Goal: Information Seeking & Learning: Learn about a topic

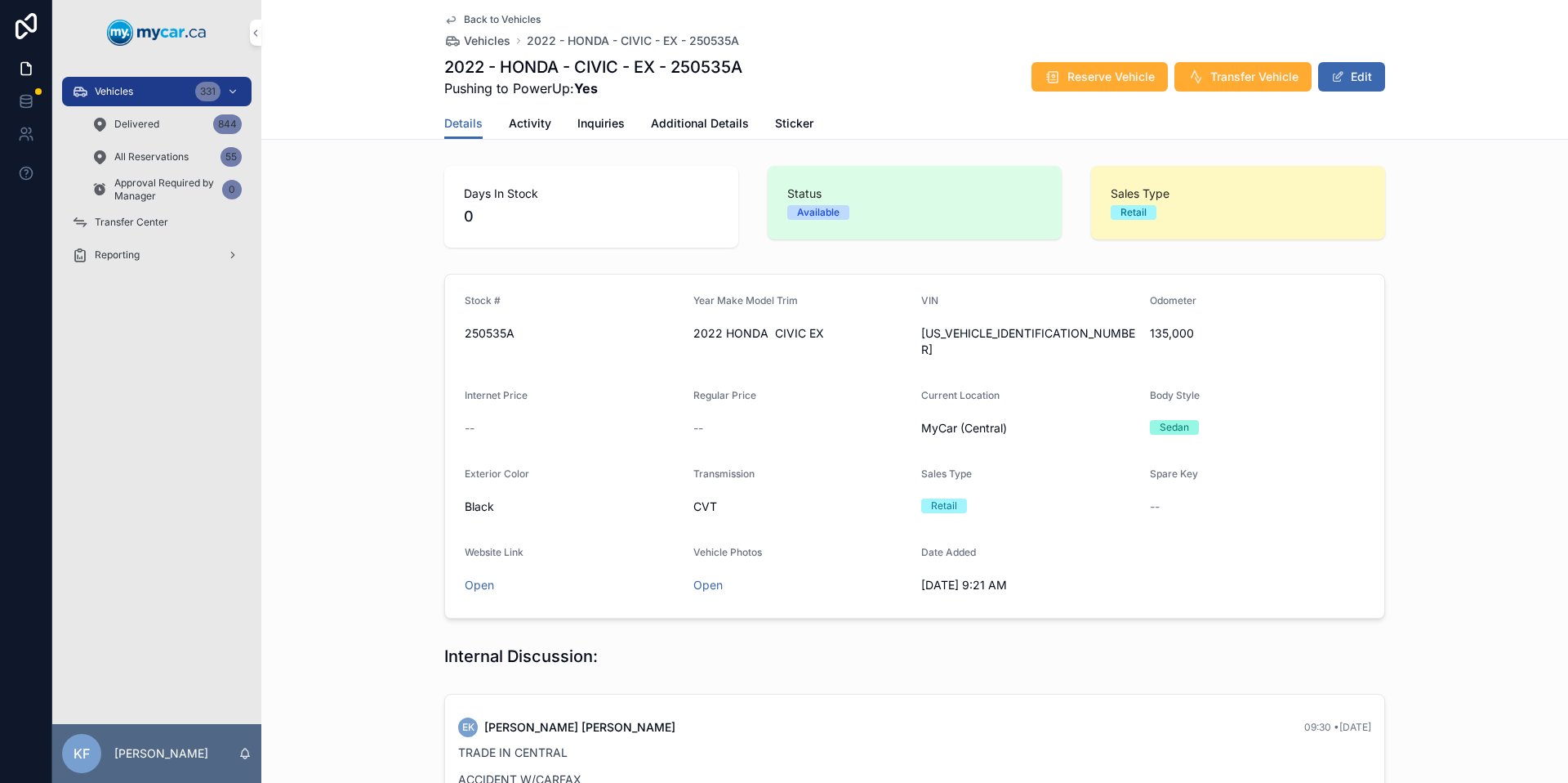
click at [505, 17] on span "Back to Vehicles" at bounding box center [503, 20] width 77 height 13
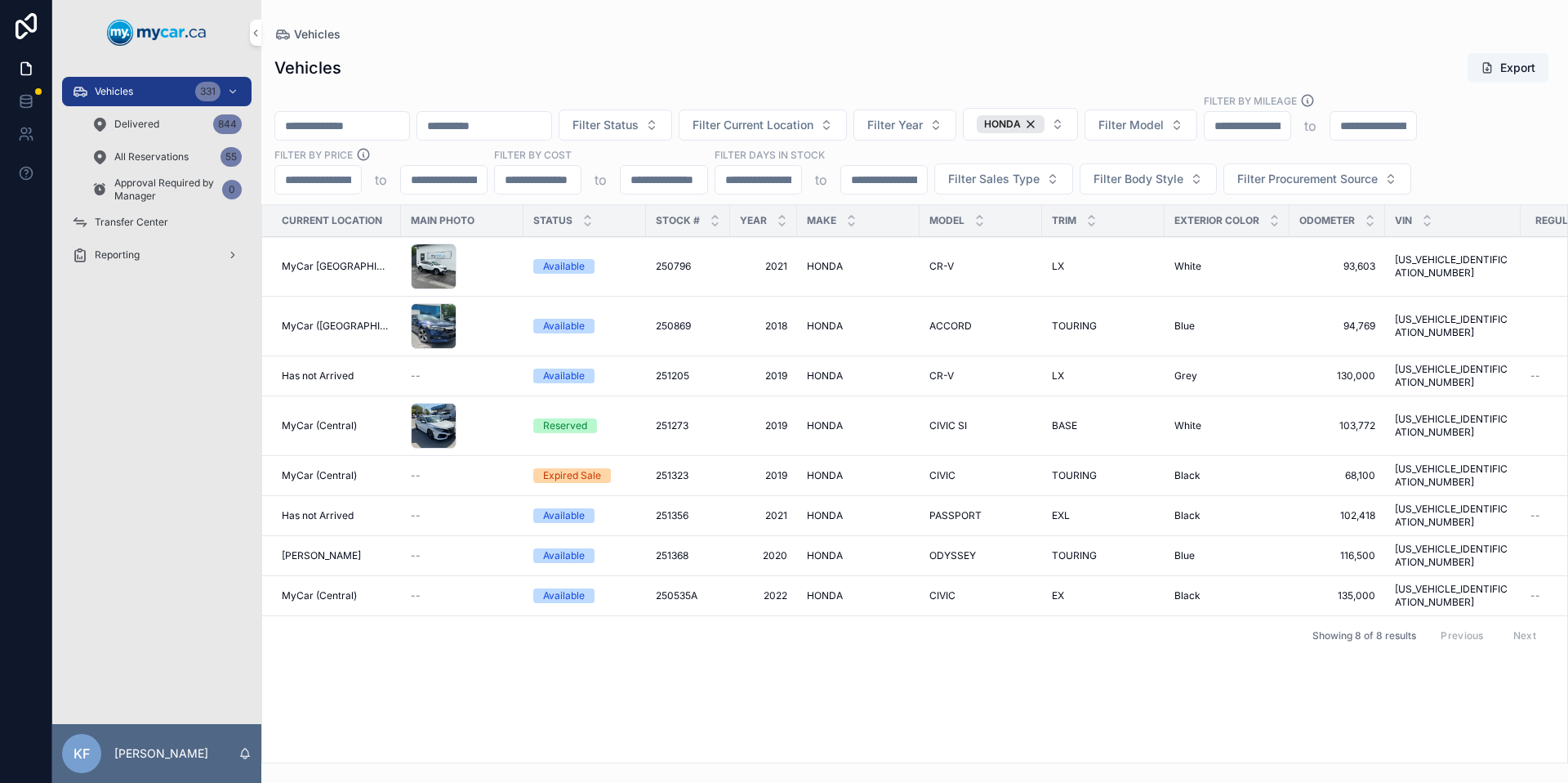
click at [1044, 121] on div "HONDA" at bounding box center [1011, 124] width 68 height 18
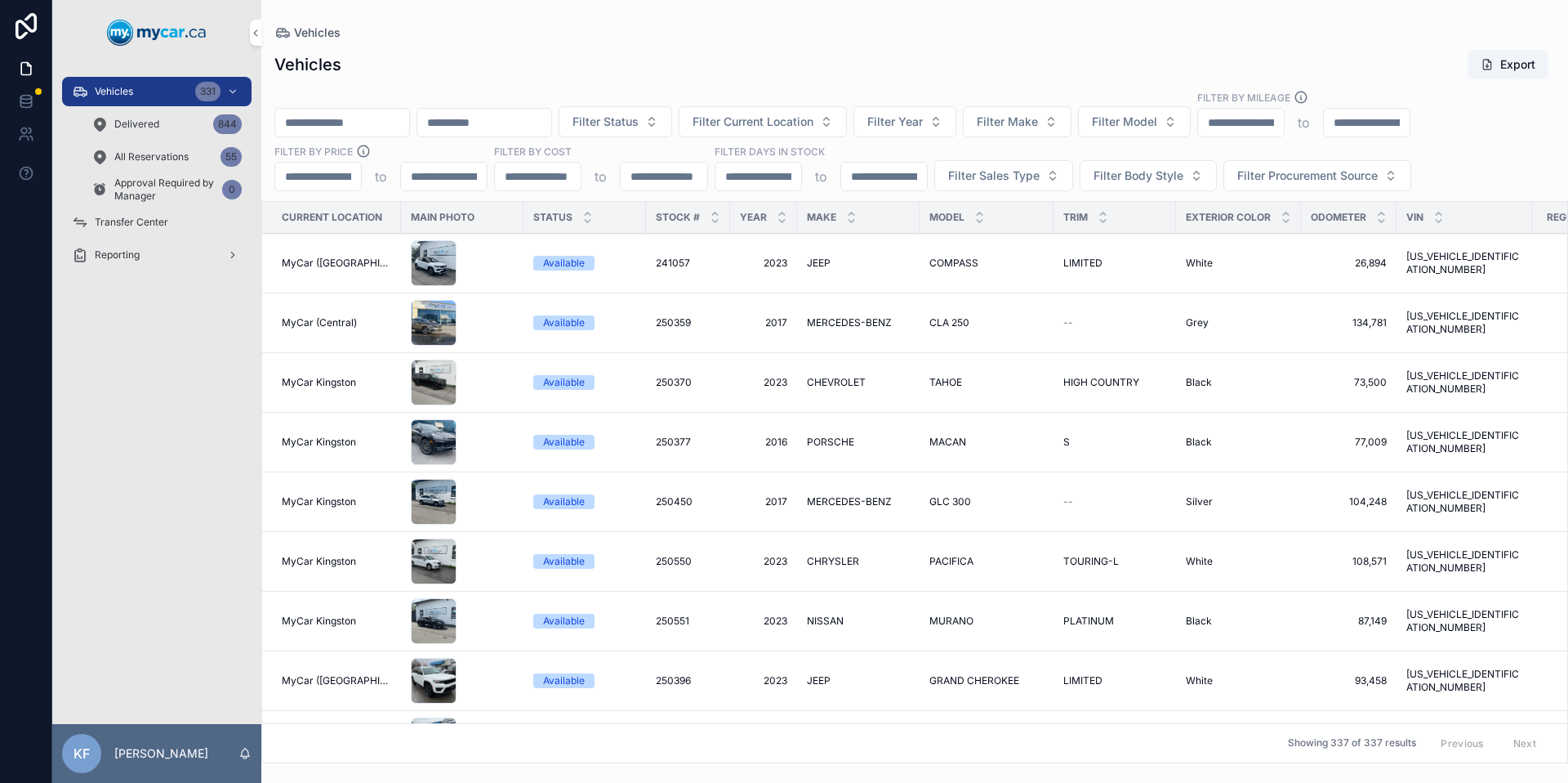
click at [1038, 121] on span "Filter Make" at bounding box center [1008, 122] width 61 height 16
type input "***"
click at [1058, 183] on div "TESLA" at bounding box center [1060, 187] width 227 height 26
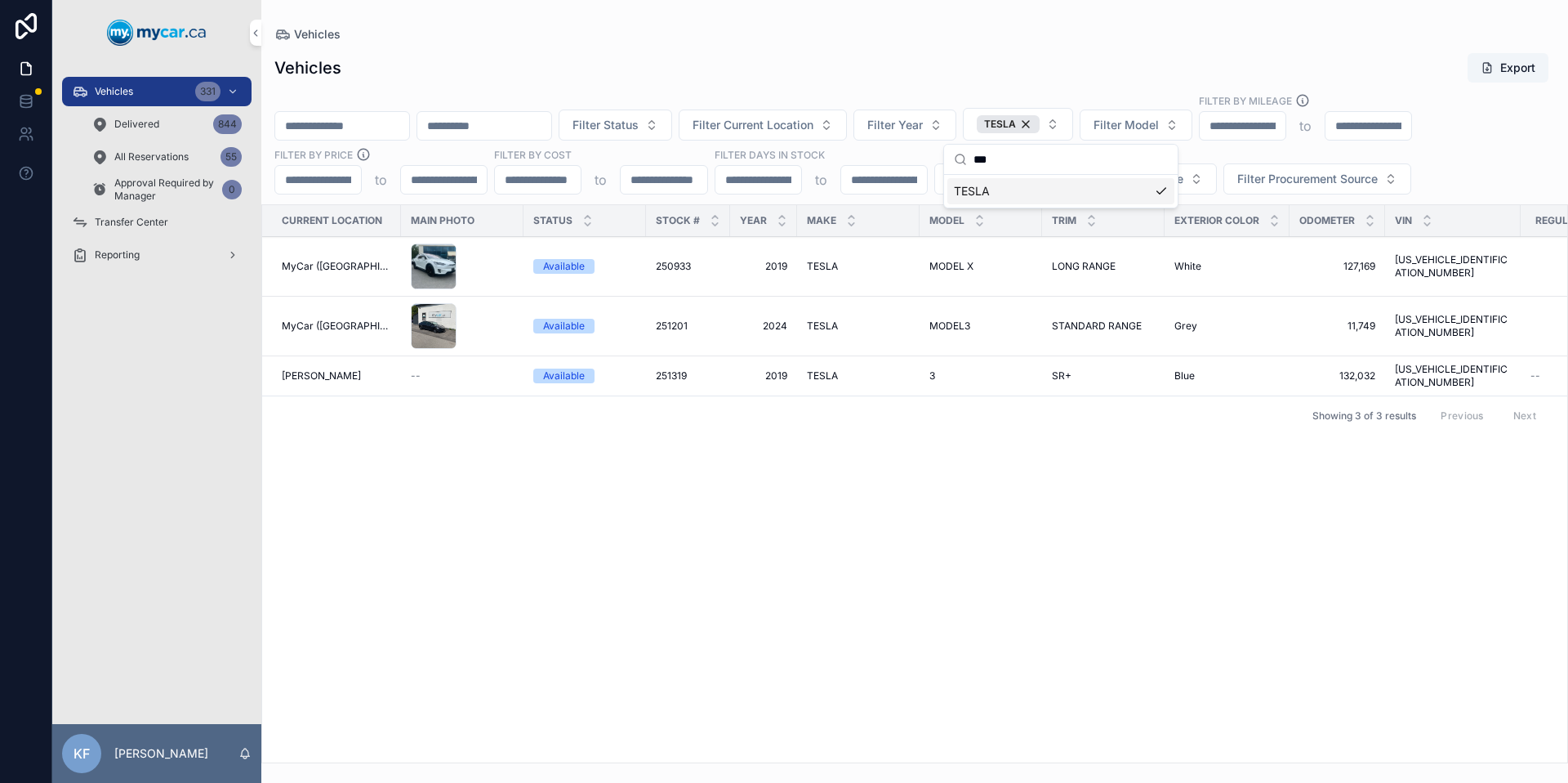
click at [987, 78] on div "Vehicles Export" at bounding box center [914, 67] width 1281 height 31
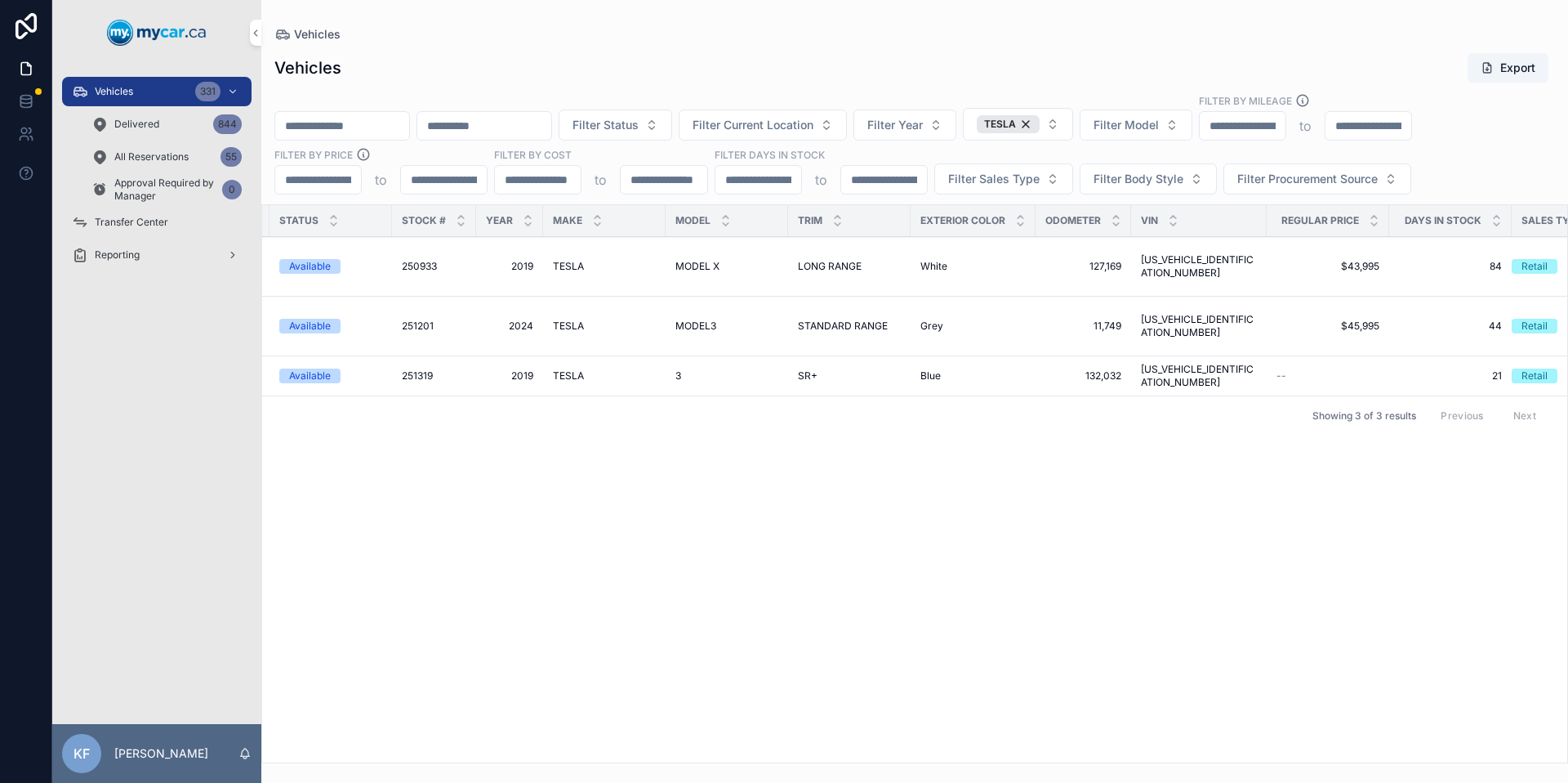
scroll to position [0, 299]
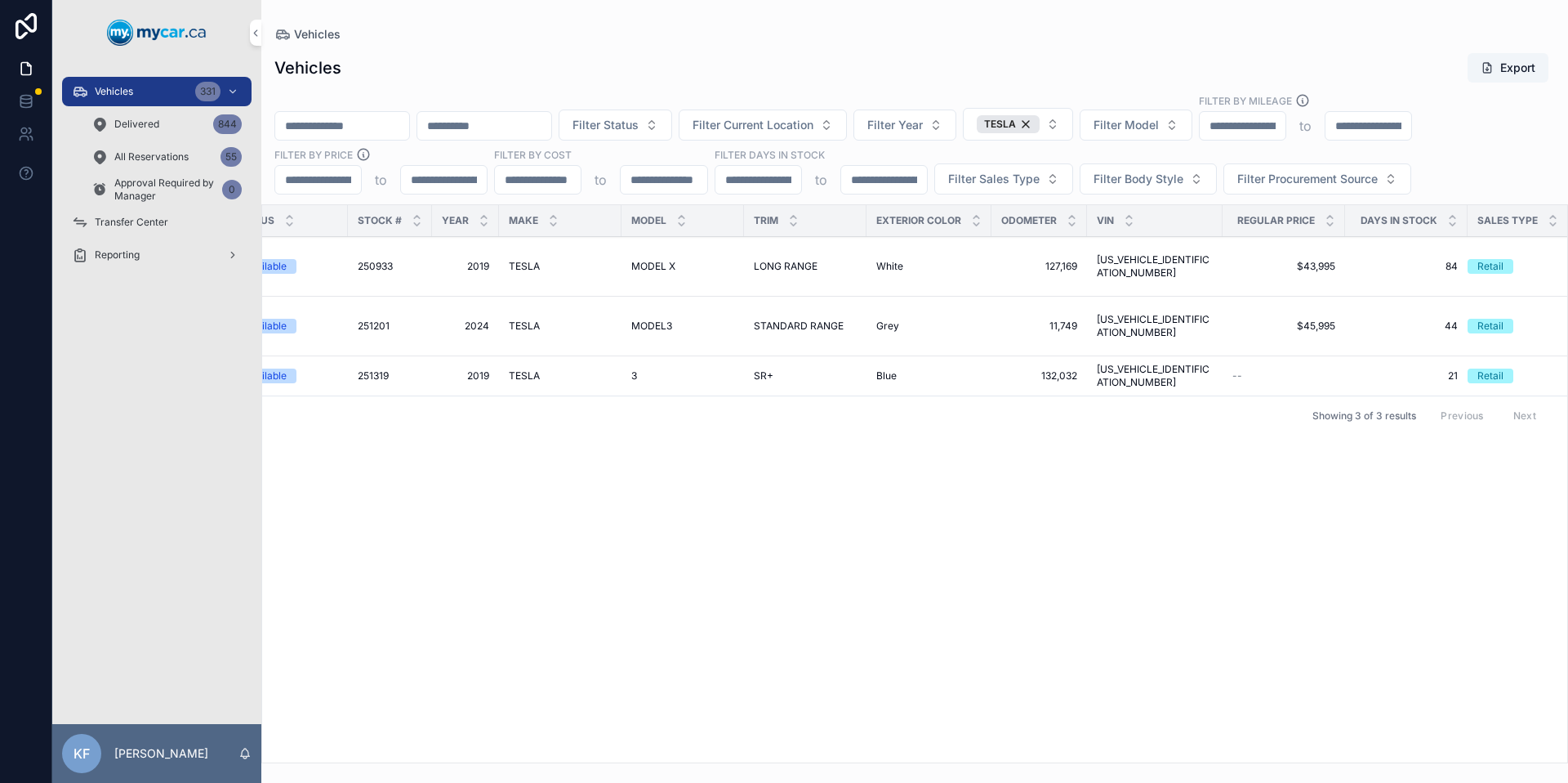
click at [1040, 122] on div "TESLA" at bounding box center [1009, 124] width 63 height 18
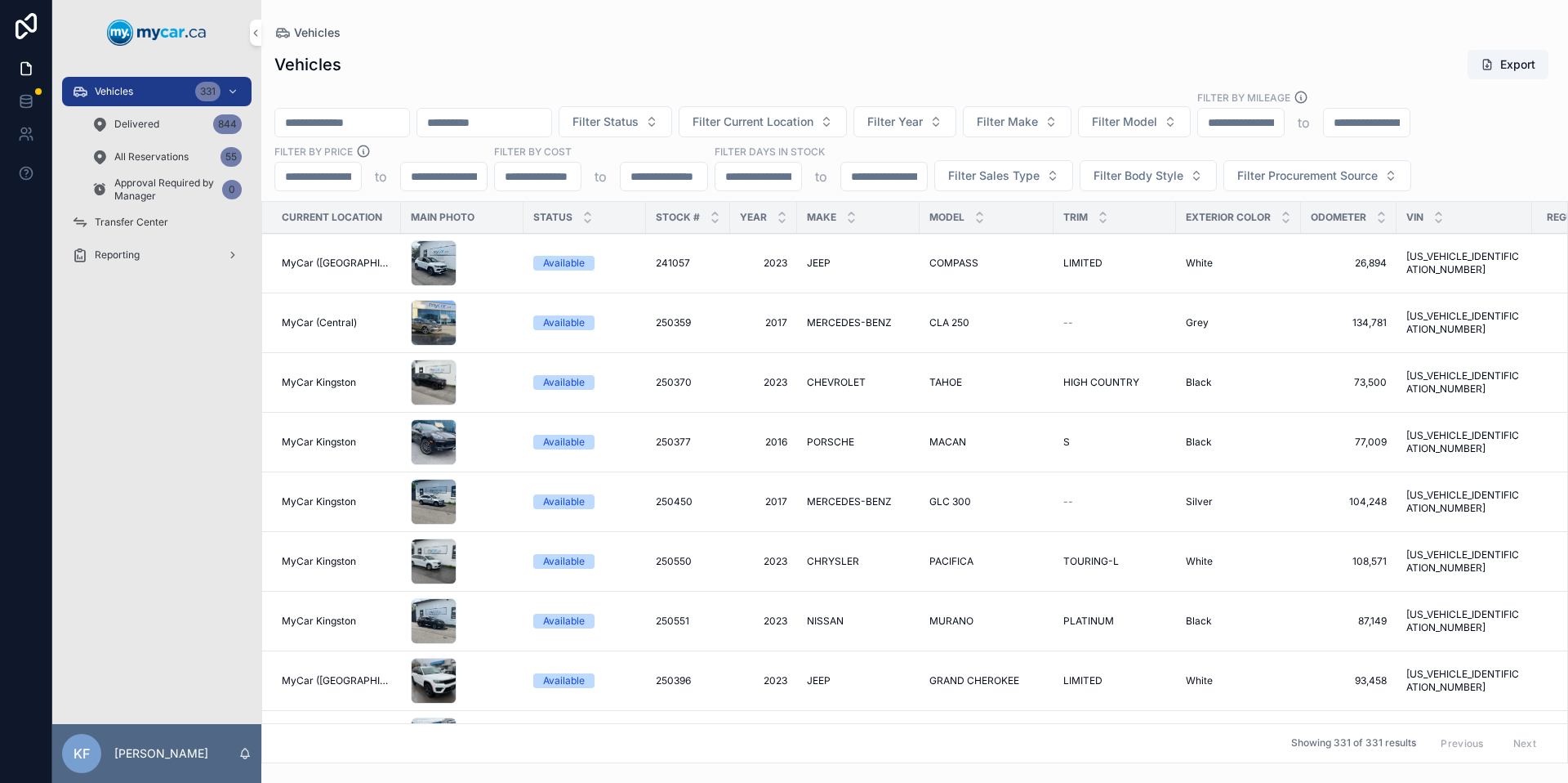
click at [923, 124] on span "Filter Year" at bounding box center [896, 122] width 56 height 16
click at [899, 78] on div "Vehicles Export" at bounding box center [914, 65] width 1281 height 31
click at [1038, 119] on span "Filter Make" at bounding box center [1008, 122] width 61 height 16
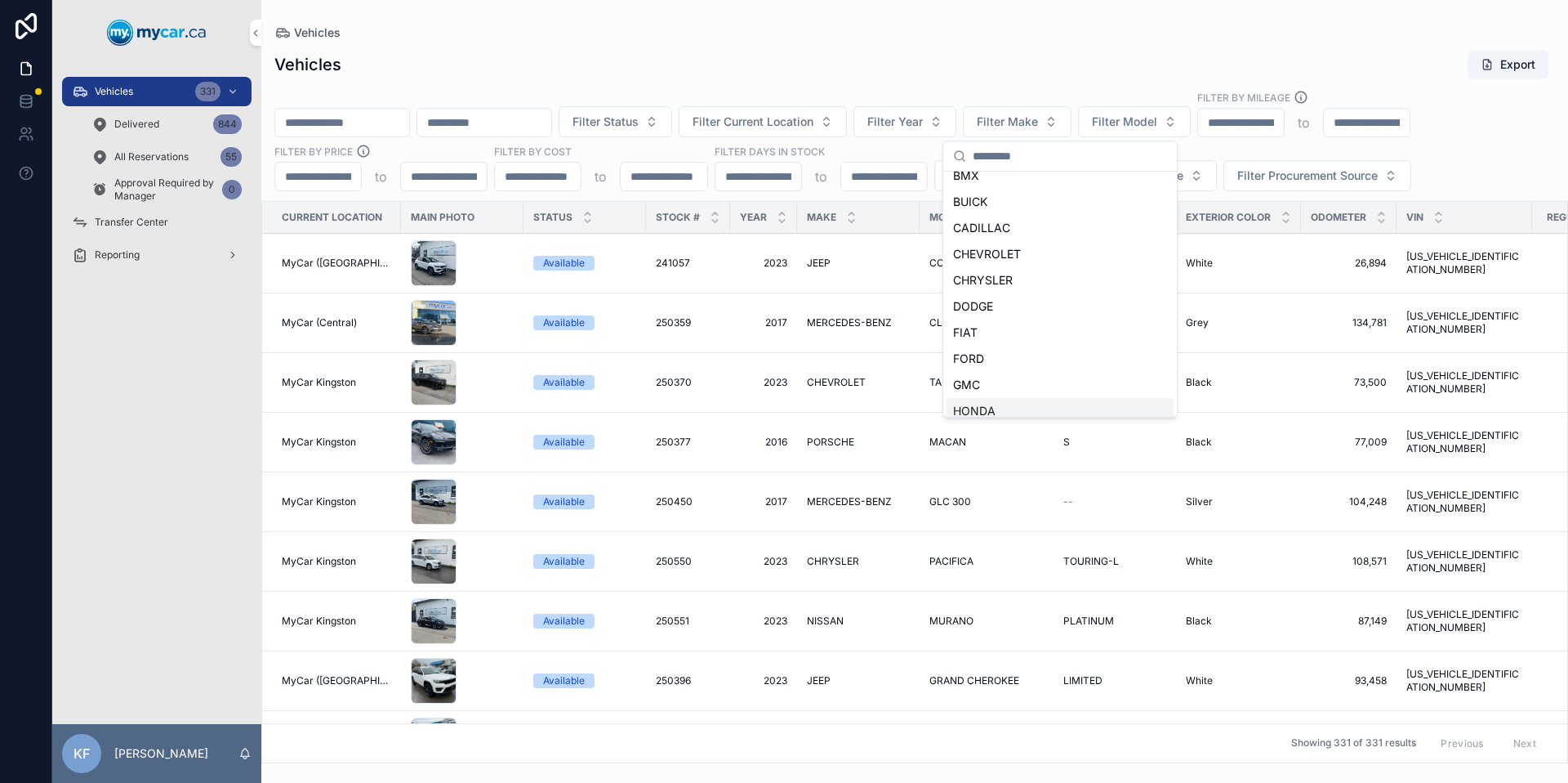
click at [982, 410] on span "HONDA" at bounding box center [974, 411] width 42 height 16
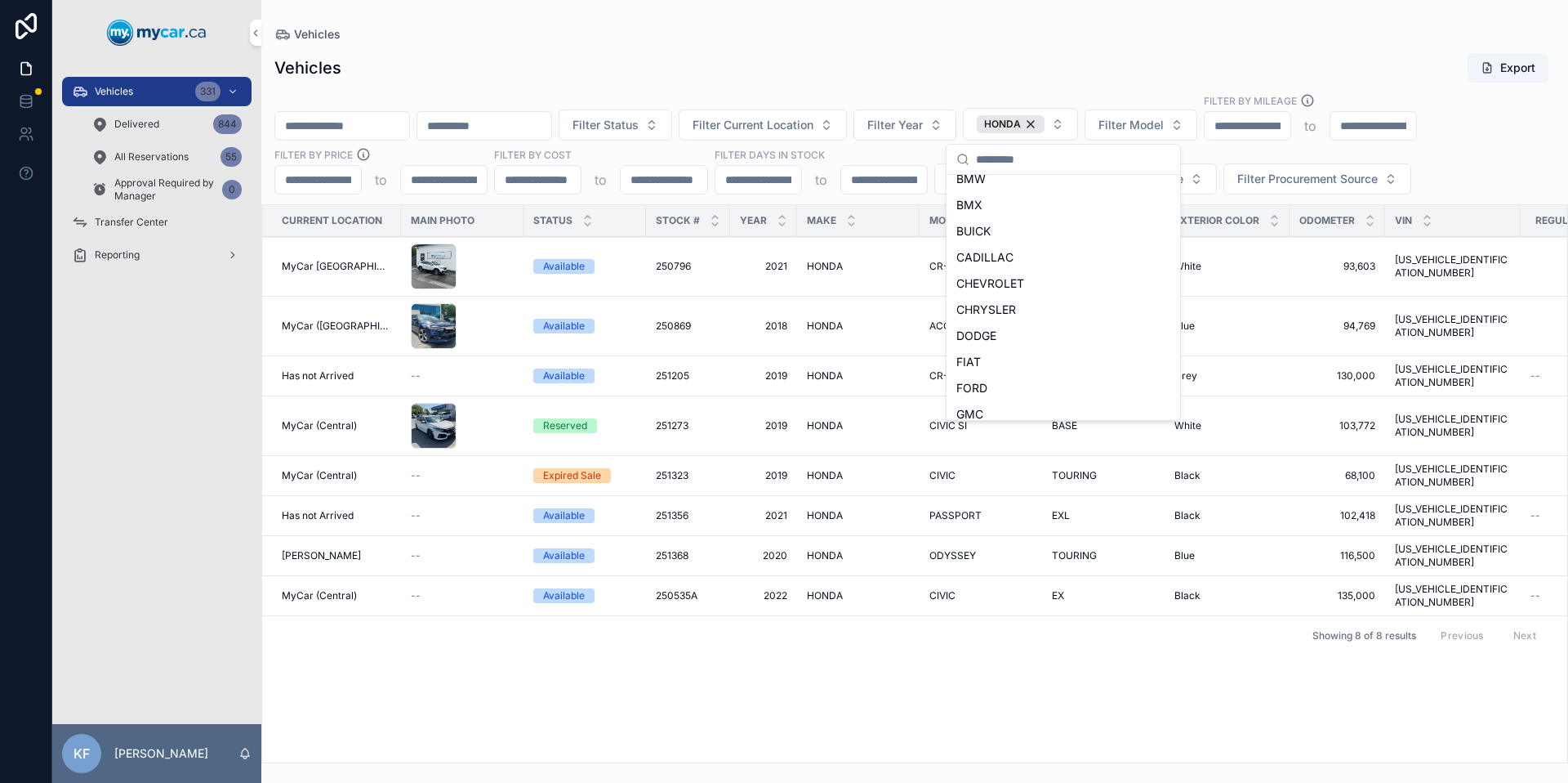
scroll to position [143, 0]
click at [904, 84] on div "Vehicles Export Filter Status Filter Current Location Filter Year HONDA Filter …" at bounding box center [915, 403] width 1307 height 721
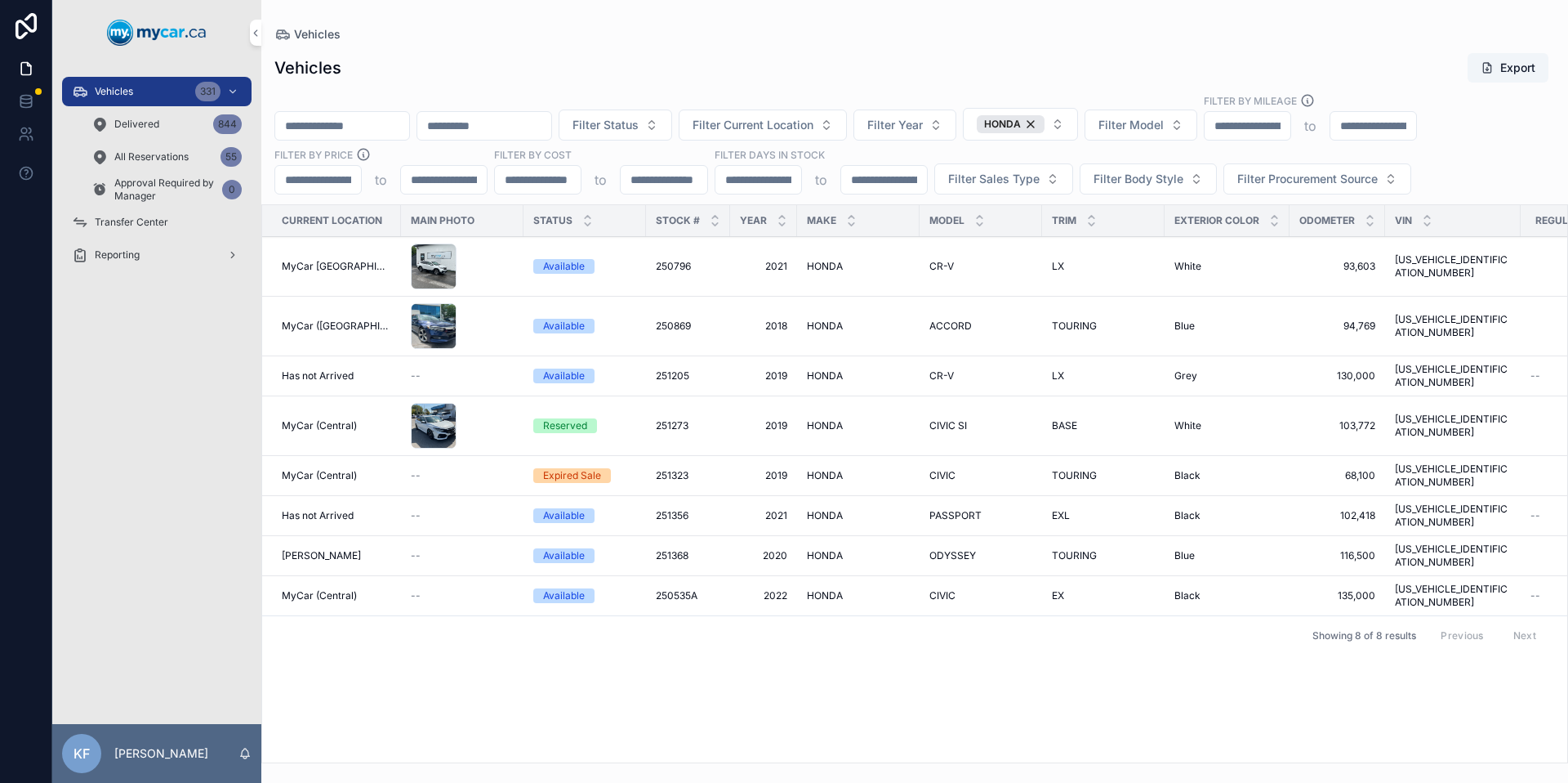
click at [549, 588] on div "Available" at bounding box center [564, 596] width 41 height 14
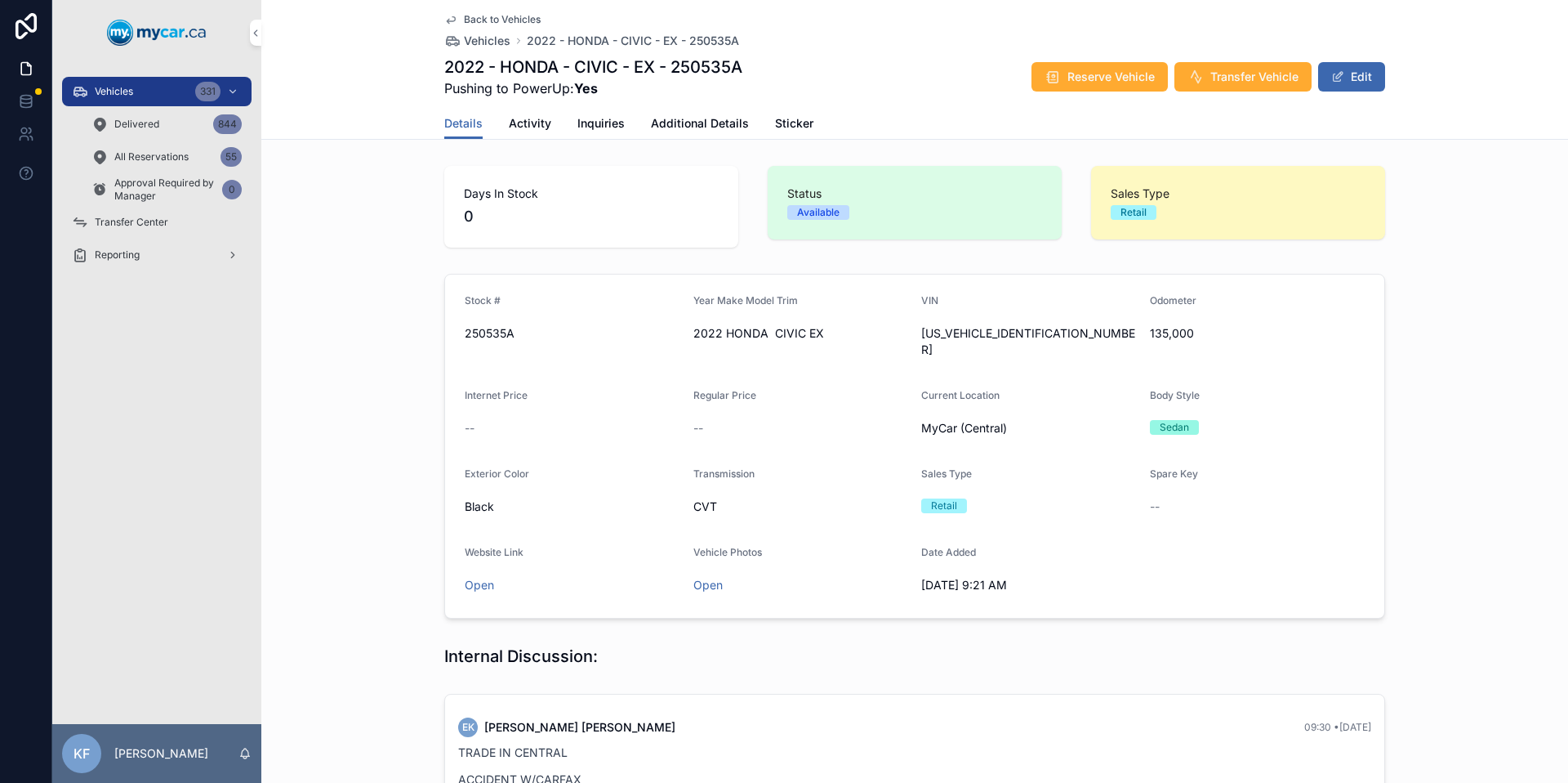
click at [931, 335] on span "[US_VEHICLE_IDENTIFICATION_NUMBER]" at bounding box center [1029, 342] width 216 height 32
copy span "[US_VEHICLE_IDENTIFICATION_NUMBER]"
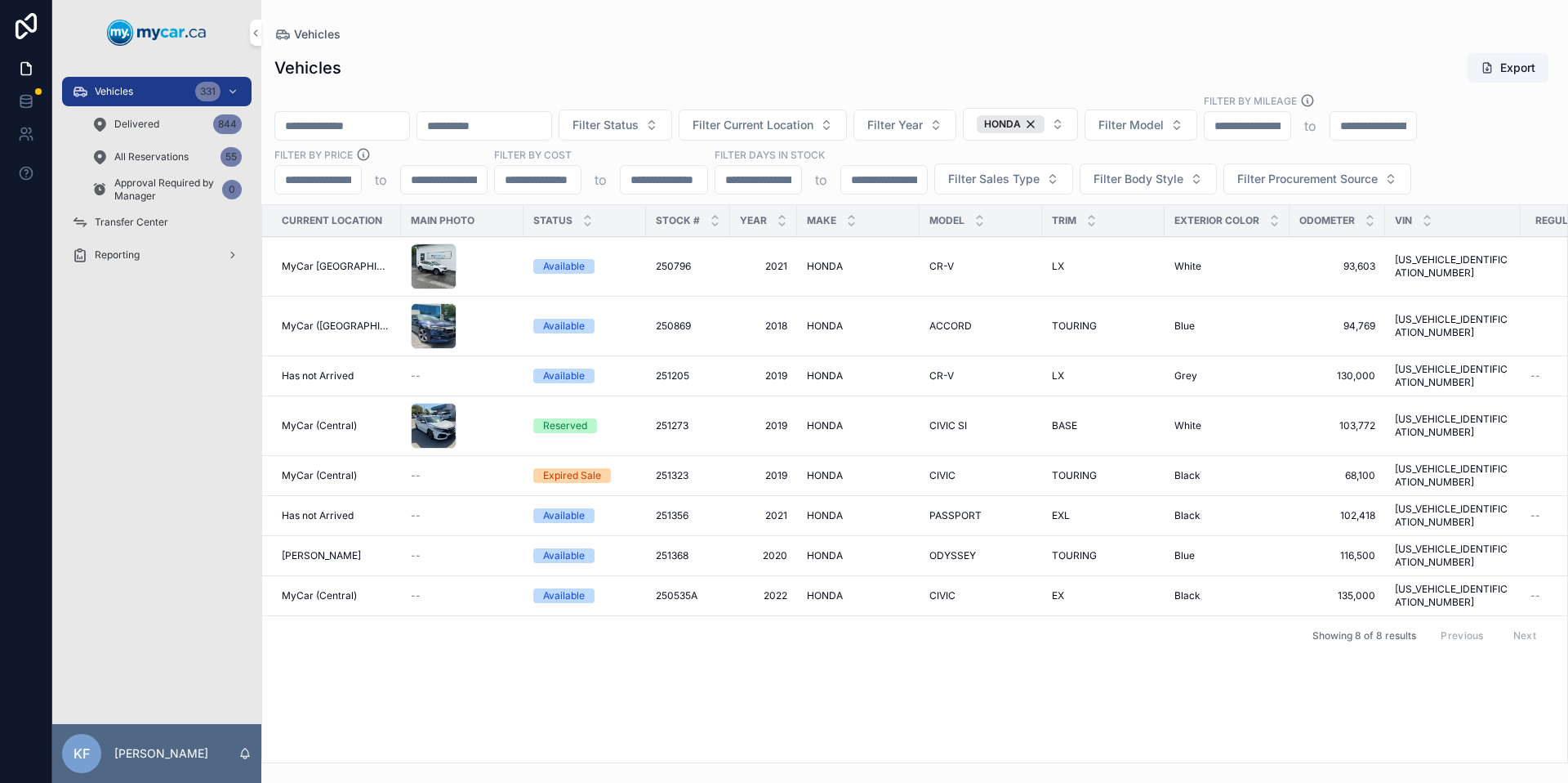
click at [567, 327] on div "Available" at bounding box center [564, 326] width 41 height 14
click at [737, 410] on tr "MyCar (Central) Reserved 251273 251273 2019 2019 HONDA HONDA CIVIC SI CIVIC SI …" at bounding box center [1075, 426] width 1626 height 60
click at [577, 468] on div "Expired Sale" at bounding box center [572, 475] width 58 height 14
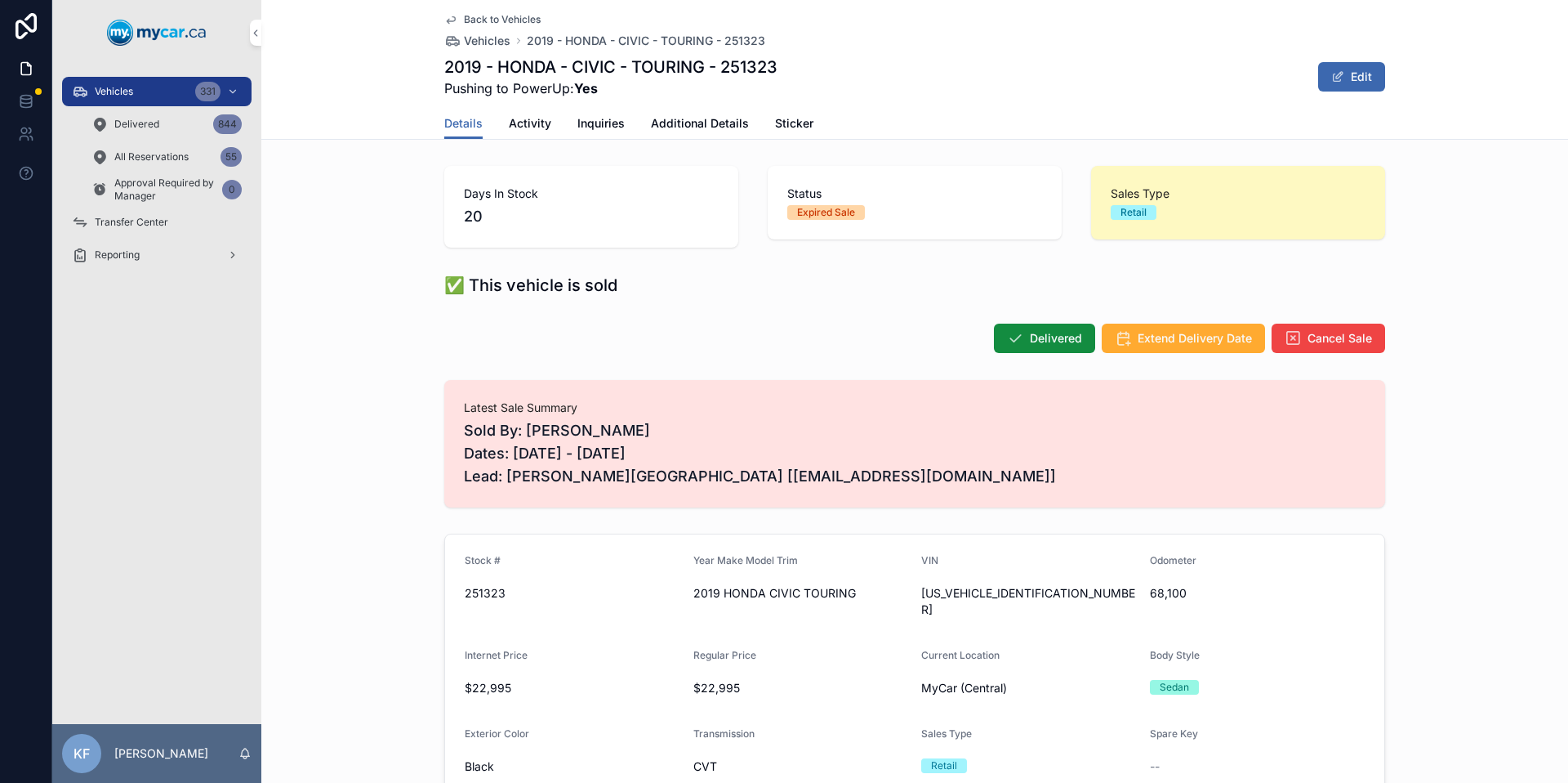
drag, startPoint x: 507, startPoint y: 474, endPoint x: 1112, endPoint y: 470, distance: 605.0
click at [1112, 470] on span "Sold By: [PERSON_NAME] Dates: [DATE] - [DATE] Lead: [PERSON_NAME][GEOGRAPHIC_DA…" at bounding box center [915, 453] width 902 height 69
click at [1113, 471] on span "Sold By: [PERSON_NAME] Dates: [DATE] - [DATE] Lead: [PERSON_NAME][GEOGRAPHIC_DA…" at bounding box center [915, 453] width 902 height 69
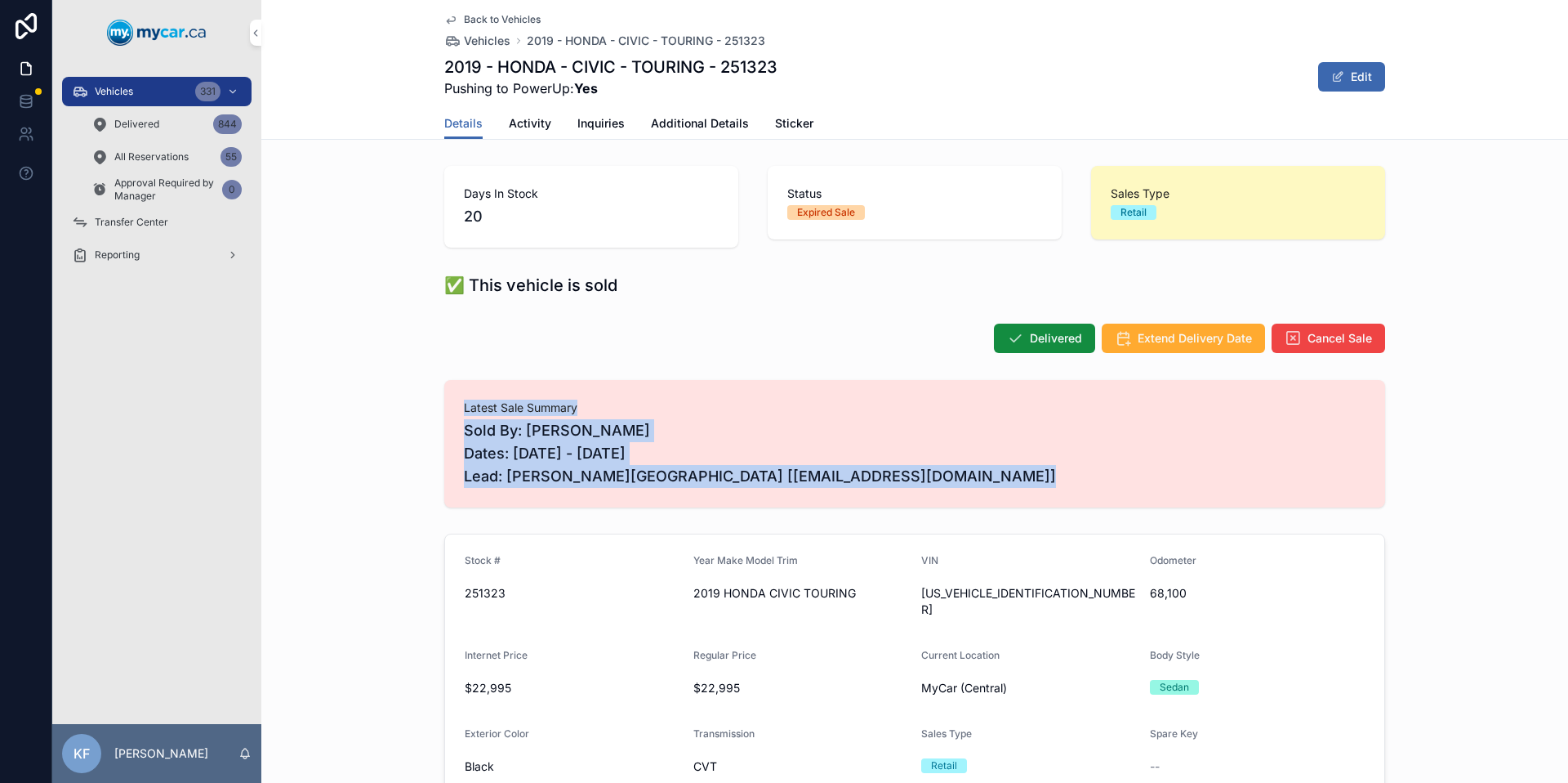
drag, startPoint x: 1113, startPoint y: 471, endPoint x: 372, endPoint y: 397, distance: 744.7
click at [372, 397] on div "Latest Sale Summary Sold By: [PERSON_NAME] Dates: [DATE] - [DATE] Lead: [PERSON…" at bounding box center [915, 443] width 1307 height 141
click at [476, 433] on span "Sold By: [PERSON_NAME] Dates: [DATE] - [DATE] Lead: [PERSON_NAME][GEOGRAPHIC_DA…" at bounding box center [915, 453] width 902 height 69
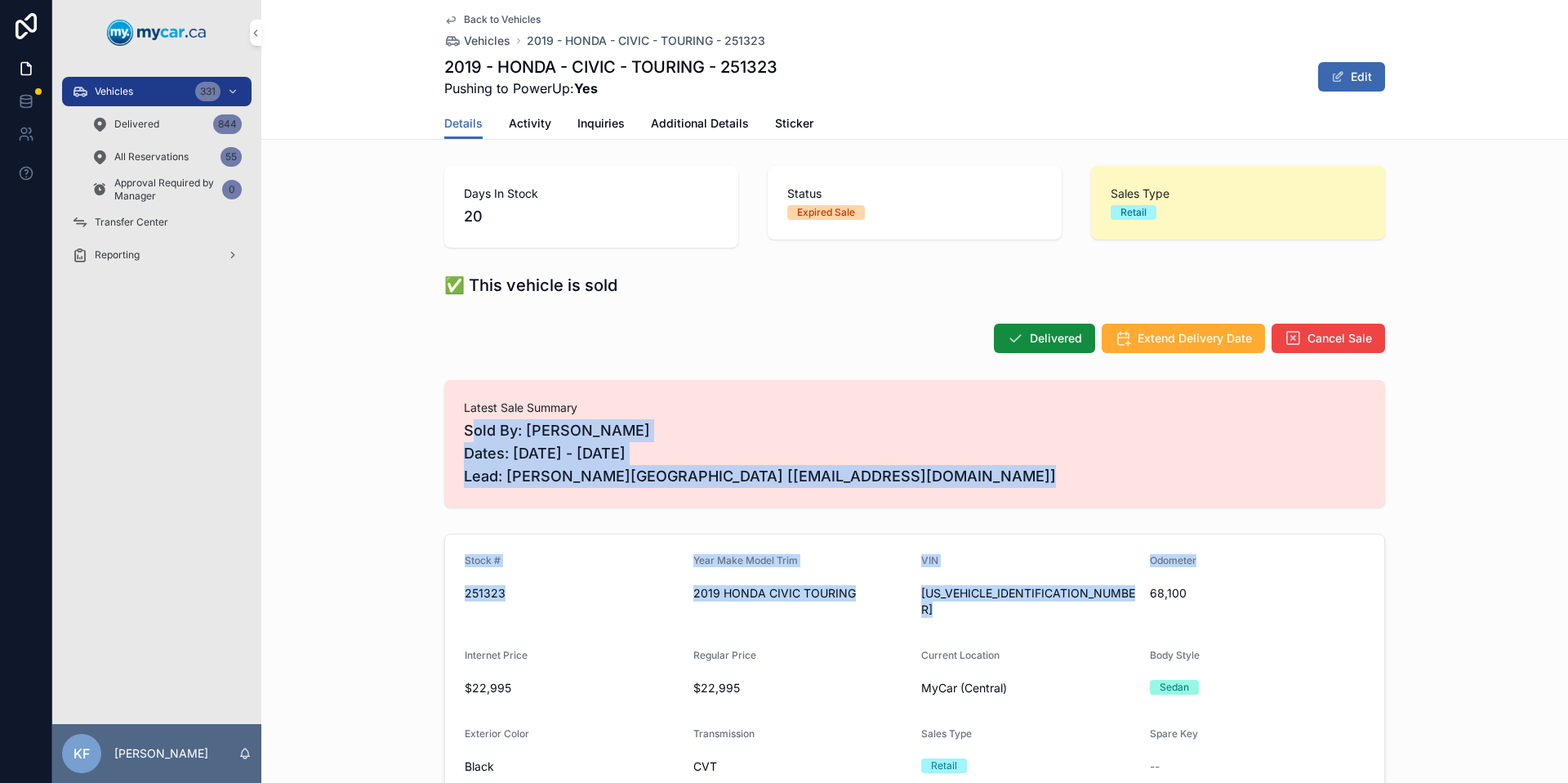
drag, startPoint x: 475, startPoint y: 420, endPoint x: 1242, endPoint y: 559, distance: 779.5
click at [1242, 559] on div "Days In Stock 20 Status Expired Sale Sales Type Retail ✅ This vehicle is sold D…" at bounding box center [915, 723] width 1307 height 1127
click at [1114, 492] on div "Latest Sale Summary Sold By: [PERSON_NAME] Dates: [DATE] - [DATE] Lead: [PERSON…" at bounding box center [915, 444] width 941 height 127
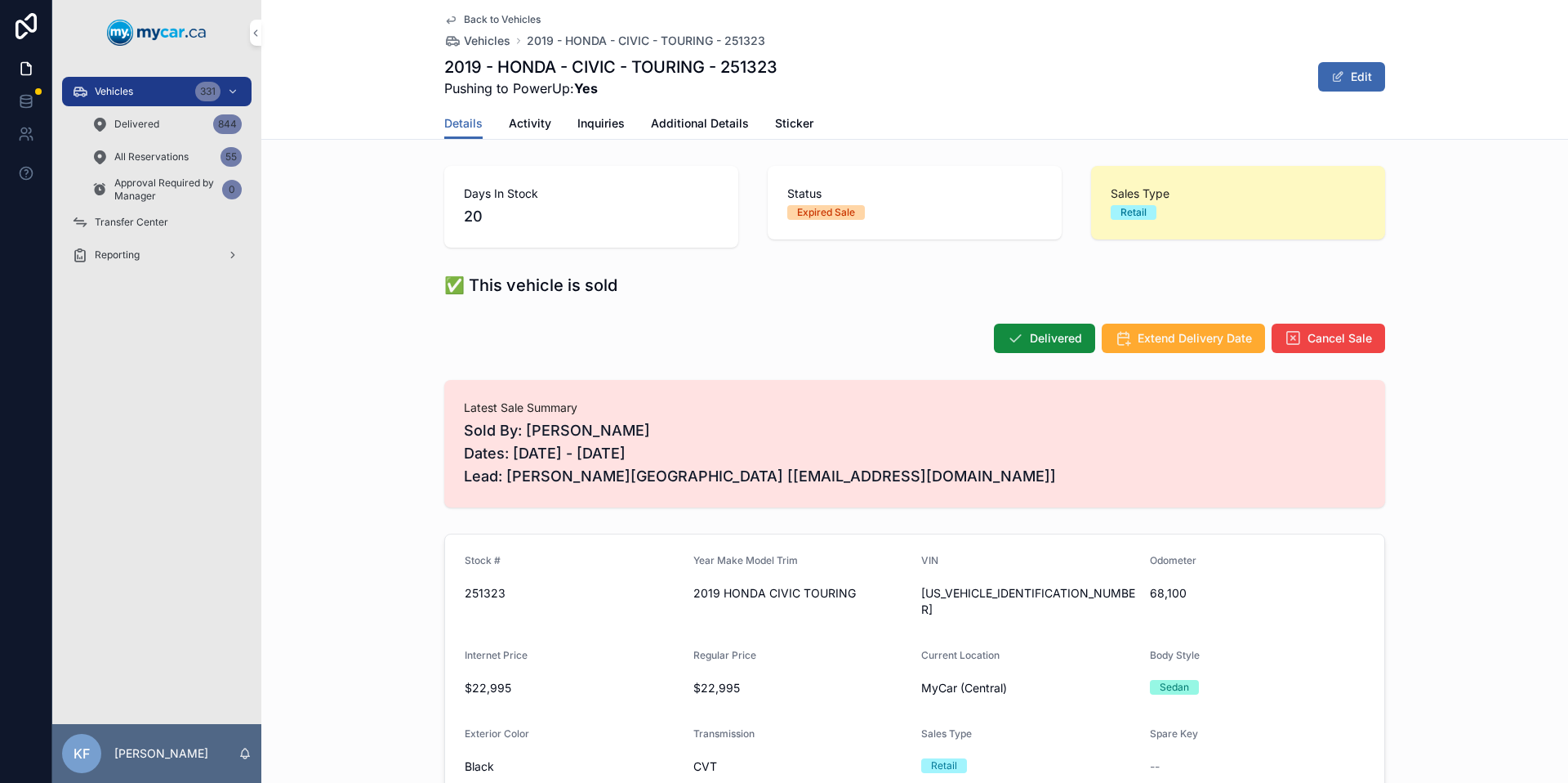
drag, startPoint x: 897, startPoint y: 495, endPoint x: 411, endPoint y: 441, distance: 489.0
click at [411, 441] on div "Latest Sale Summary Sold By: [PERSON_NAME] Dates: [DATE] - [DATE] Lead: [PERSON…" at bounding box center [915, 443] width 1307 height 141
click at [611, 443] on span "Sold By: [PERSON_NAME] Dates: [DATE] - [DATE] Lead: [PERSON_NAME][GEOGRAPHIC_DA…" at bounding box center [915, 453] width 902 height 69
click at [526, 120] on span "Activity" at bounding box center [530, 123] width 42 height 16
